Goal: Task Accomplishment & Management: Use online tool/utility

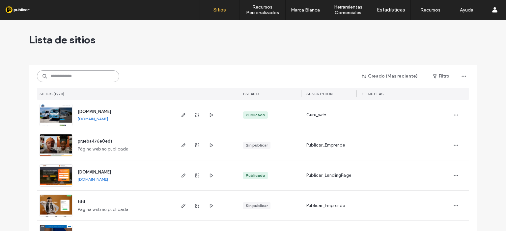
click at [57, 75] on input at bounding box center [78, 76] width 82 height 12
paste input "**********"
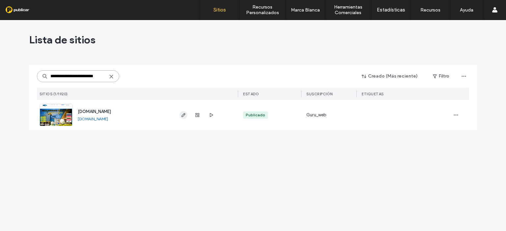
type input "**********"
click at [183, 115] on icon "button" at bounding box center [183, 115] width 5 height 5
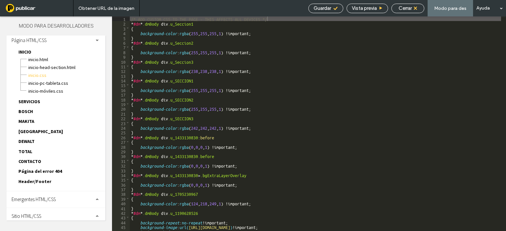
scroll to position [4, 0]
click at [49, 214] on div "Sitio HTML/CSS" at bounding box center [56, 216] width 99 height 16
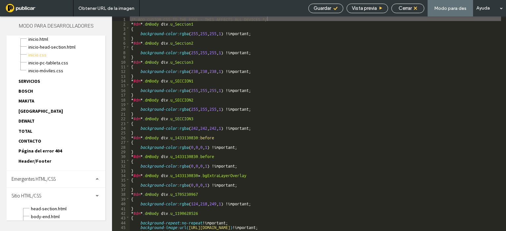
scroll to position [63, 0]
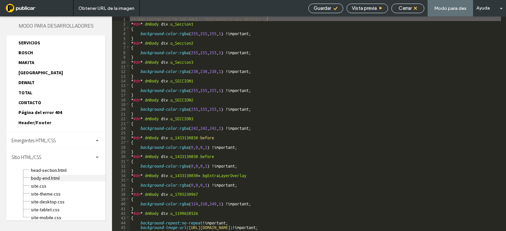
click at [53, 175] on span "body-end.html" at bounding box center [68, 178] width 75 height 7
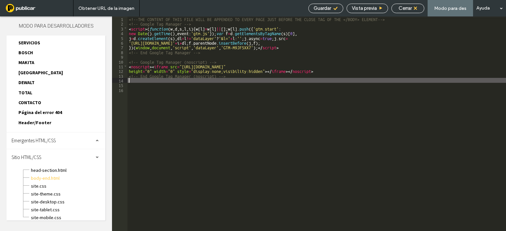
click at [327, 82] on div "<!--THE CONTENT OF THIS FILE WILL BE APPENDED TO EVERY PAGE JUST BEFORE THE CLO…" at bounding box center [316, 128] width 378 height 224
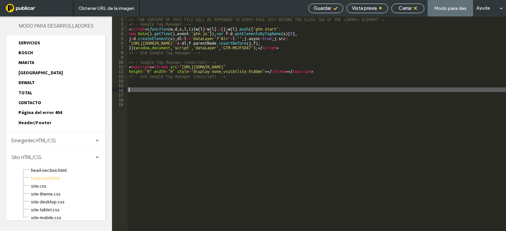
paste textarea
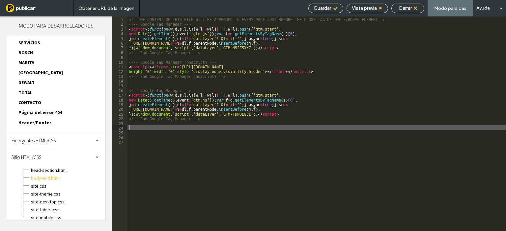
type textarea "**"
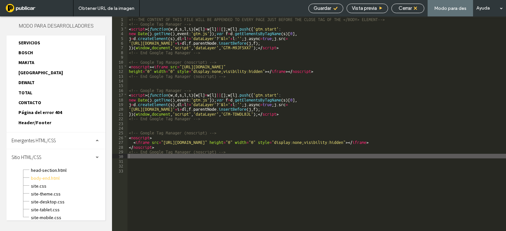
click at [323, 4] on div "Guardar" at bounding box center [325, 9] width 35 height 10
click at [324, 7] on span "Guardar" at bounding box center [321, 8] width 17 height 6
click at [333, 8] on icon at bounding box center [335, 8] width 5 height 5
click at [333, 7] on icon at bounding box center [335, 8] width 5 height 5
drag, startPoint x: 333, startPoint y: 7, endPoint x: 332, endPoint y: 0, distance: 6.3
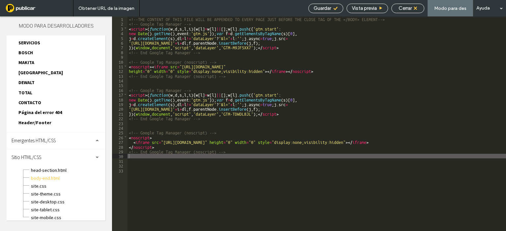
click at [332, 0] on div "Guardar Vista previa Cerrar Modo para des Ayuda" at bounding box center [405, 8] width 201 height 16
click at [414, 7] on div "Cerrar" at bounding box center [407, 8] width 32 height 6
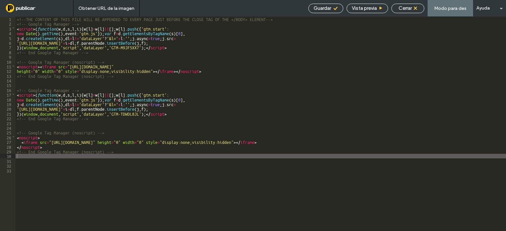
scroll to position [46, 0]
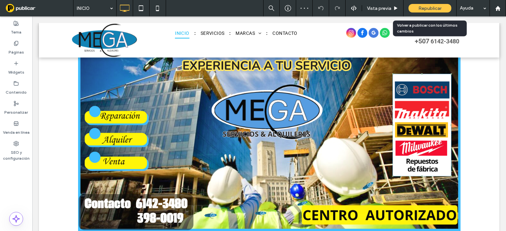
click at [423, 7] on span "Republicar" at bounding box center [429, 9] width 23 height 6
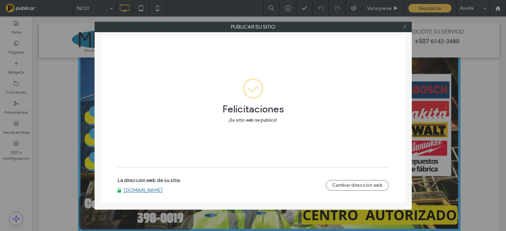
click at [403, 26] on icon at bounding box center [404, 26] width 5 height 5
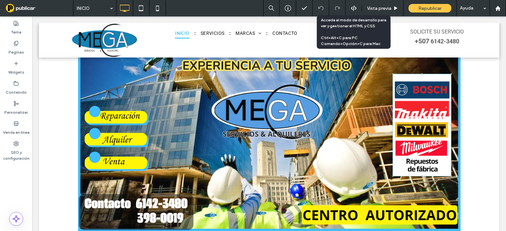
click at [349, 7] on div at bounding box center [353, 8] width 16 height 6
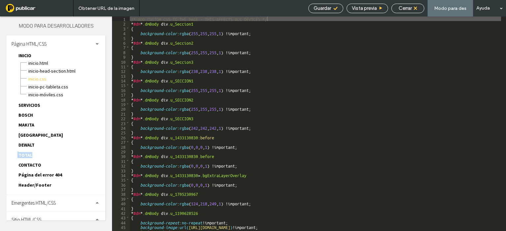
click at [83, 149] on div "INICIO INICIO.html INICIO-head-section.html INICIO.css INICIO-PC-tableta.css IN…" at bounding box center [59, 122] width 92 height 140
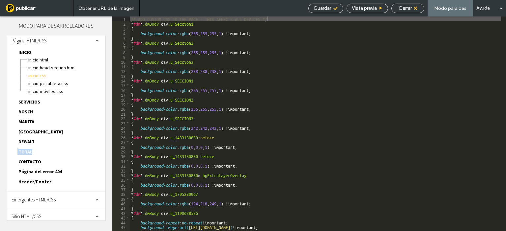
scroll to position [4, 0]
click at [57, 215] on div "Sitio HTML/CSS" at bounding box center [56, 216] width 99 height 16
click at [90, 125] on div "MAKITA MAKITA.html MAKITA-head-section.html MAKITA.css MAKITA-PC-tableta.css MA…" at bounding box center [59, 122] width 92 height 10
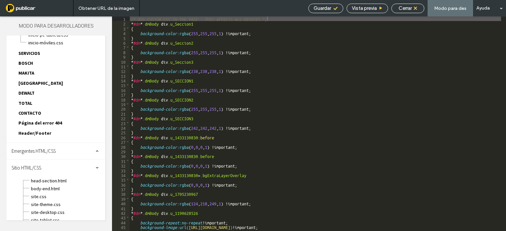
scroll to position [63, 0]
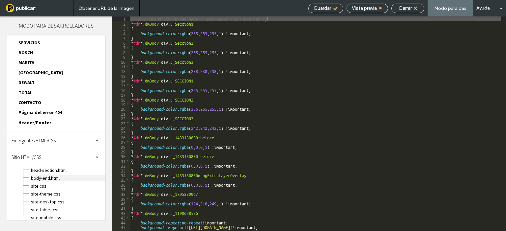
click at [49, 175] on span "body-end.html" at bounding box center [68, 178] width 75 height 7
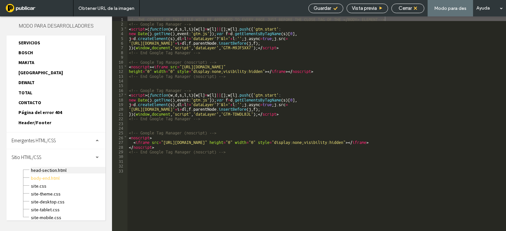
click at [40, 167] on span "head-section.html" at bounding box center [68, 170] width 75 height 7
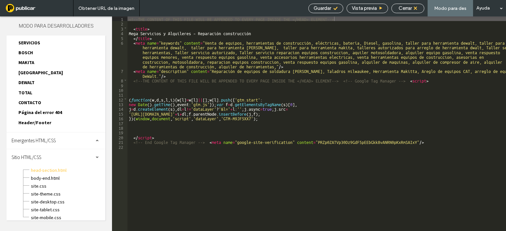
click at [326, 5] on span "Guardar" at bounding box center [321, 8] width 17 height 6
click at [417, 5] on div "Cerrar" at bounding box center [407, 8] width 32 height 6
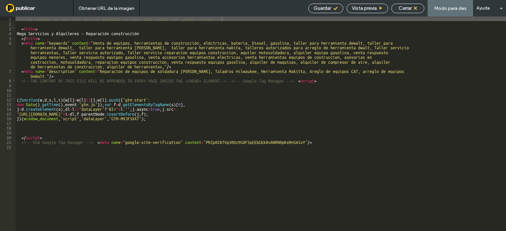
scroll to position [46, 0]
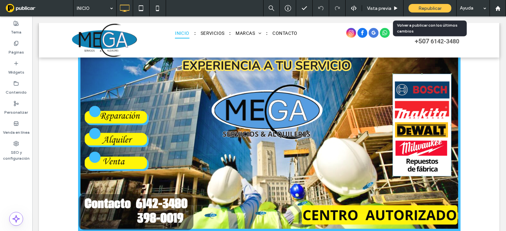
click at [416, 8] on div "Republicar" at bounding box center [429, 8] width 43 height 9
